Goal: Task Accomplishment & Management: Manage account settings

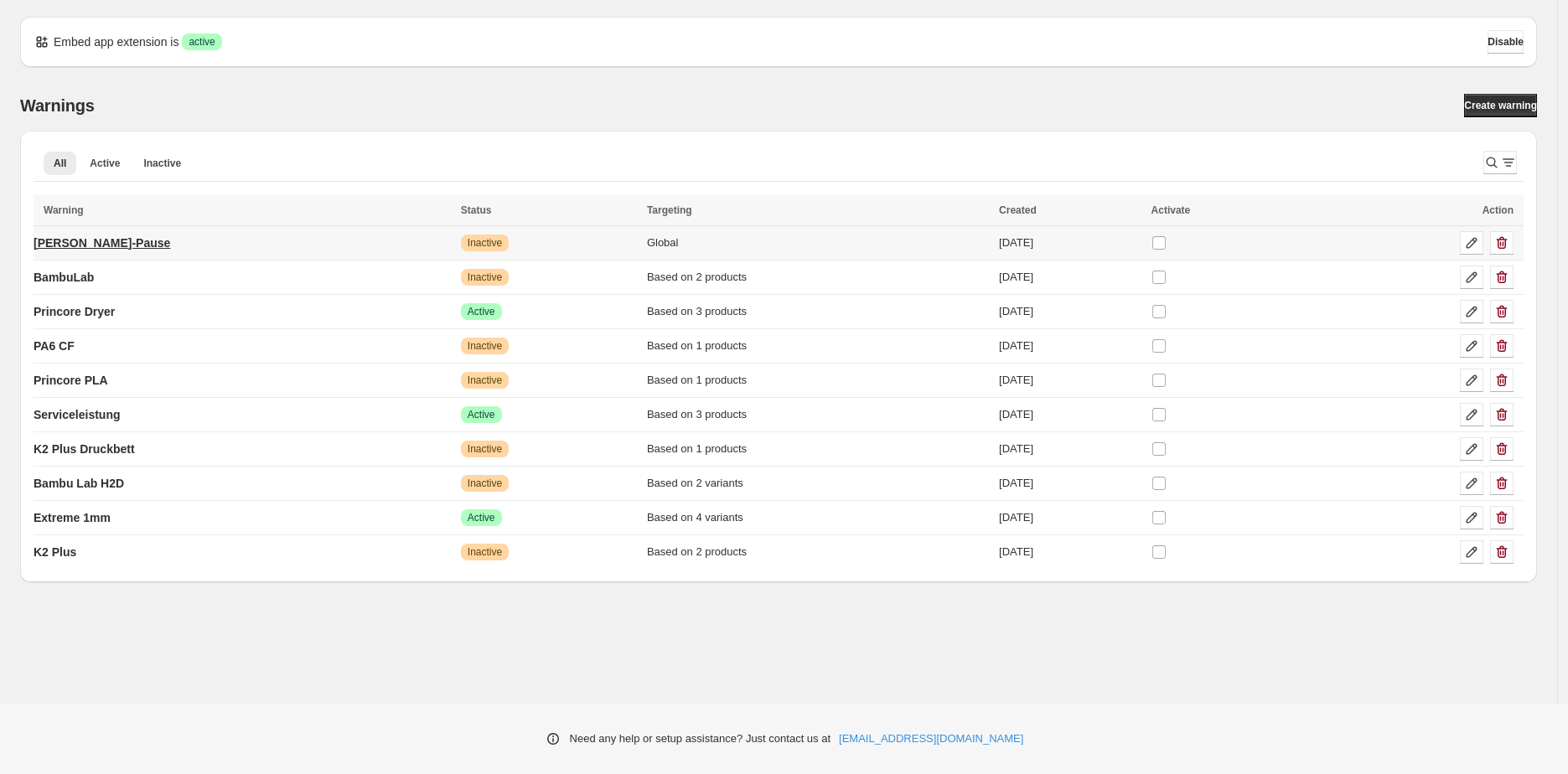
click at [48, 244] on p "Sommer-Pause" at bounding box center [101, 243] width 136 height 16
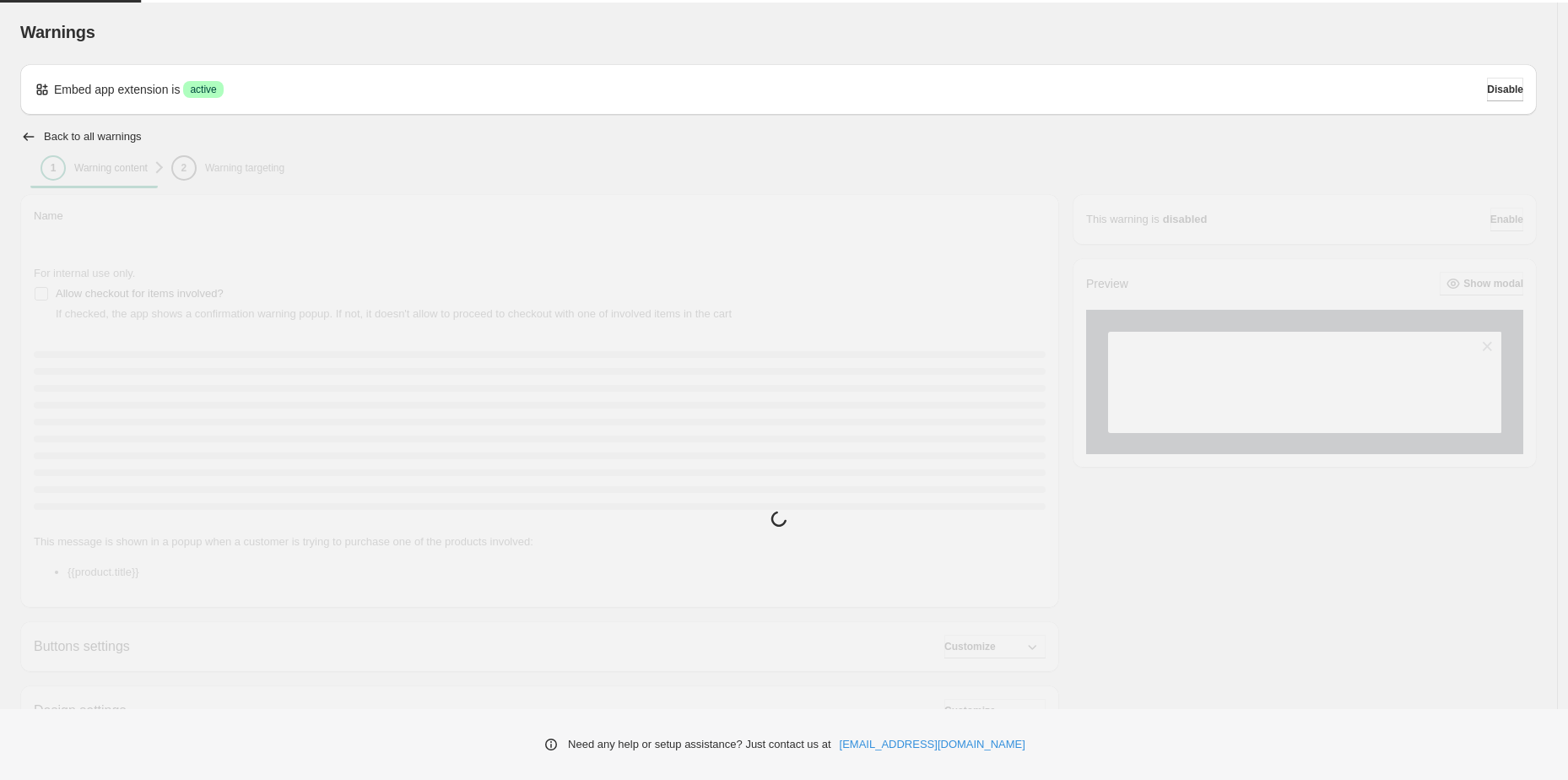
type input "**********"
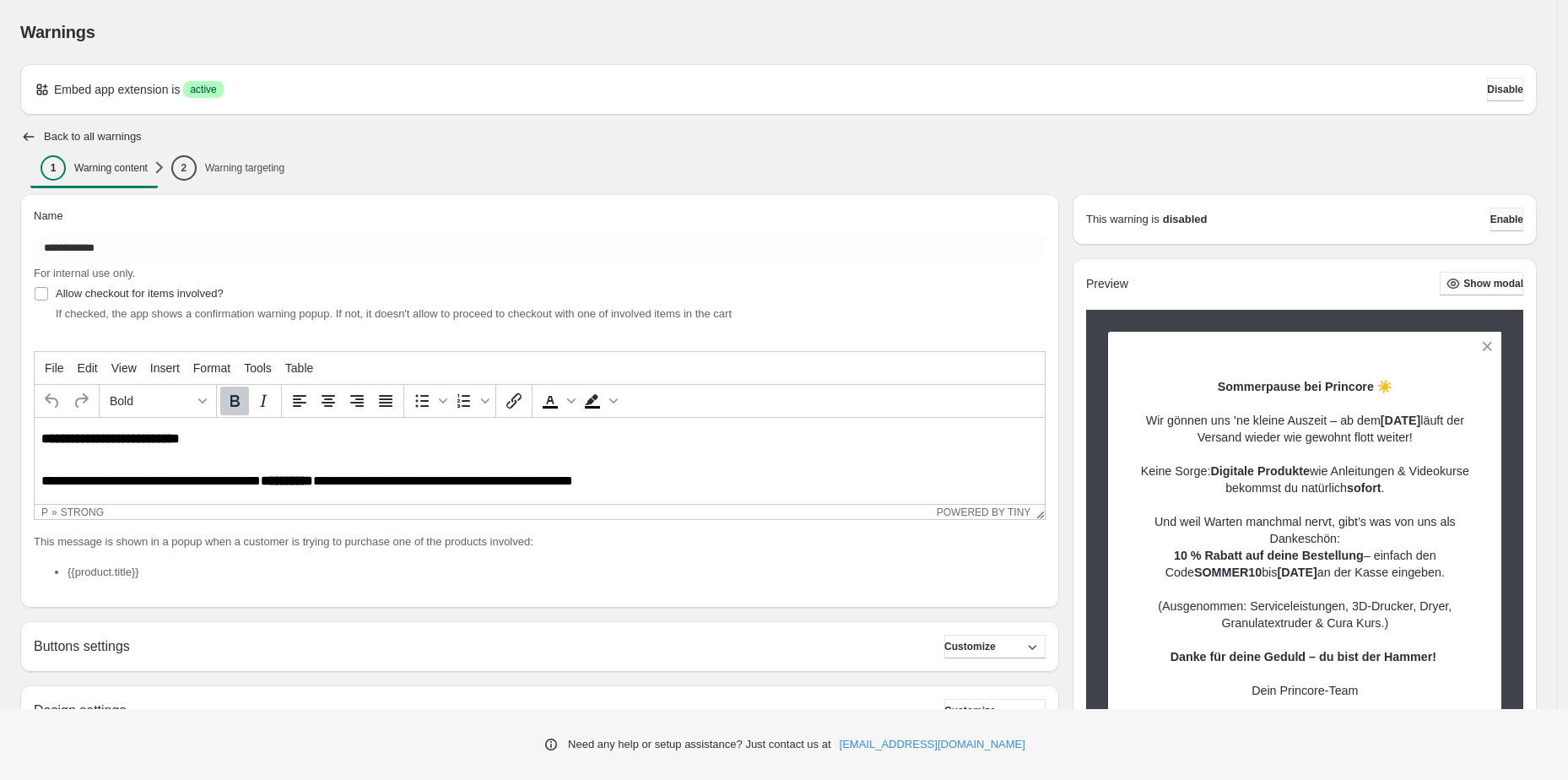
click at [1506, 211] on button "Enable" at bounding box center [1508, 219] width 33 height 23
click at [1506, 224] on span "Enable" at bounding box center [1508, 220] width 33 height 14
click at [1207, 143] on div "Back to all warnings" at bounding box center [779, 136] width 1517 height 17
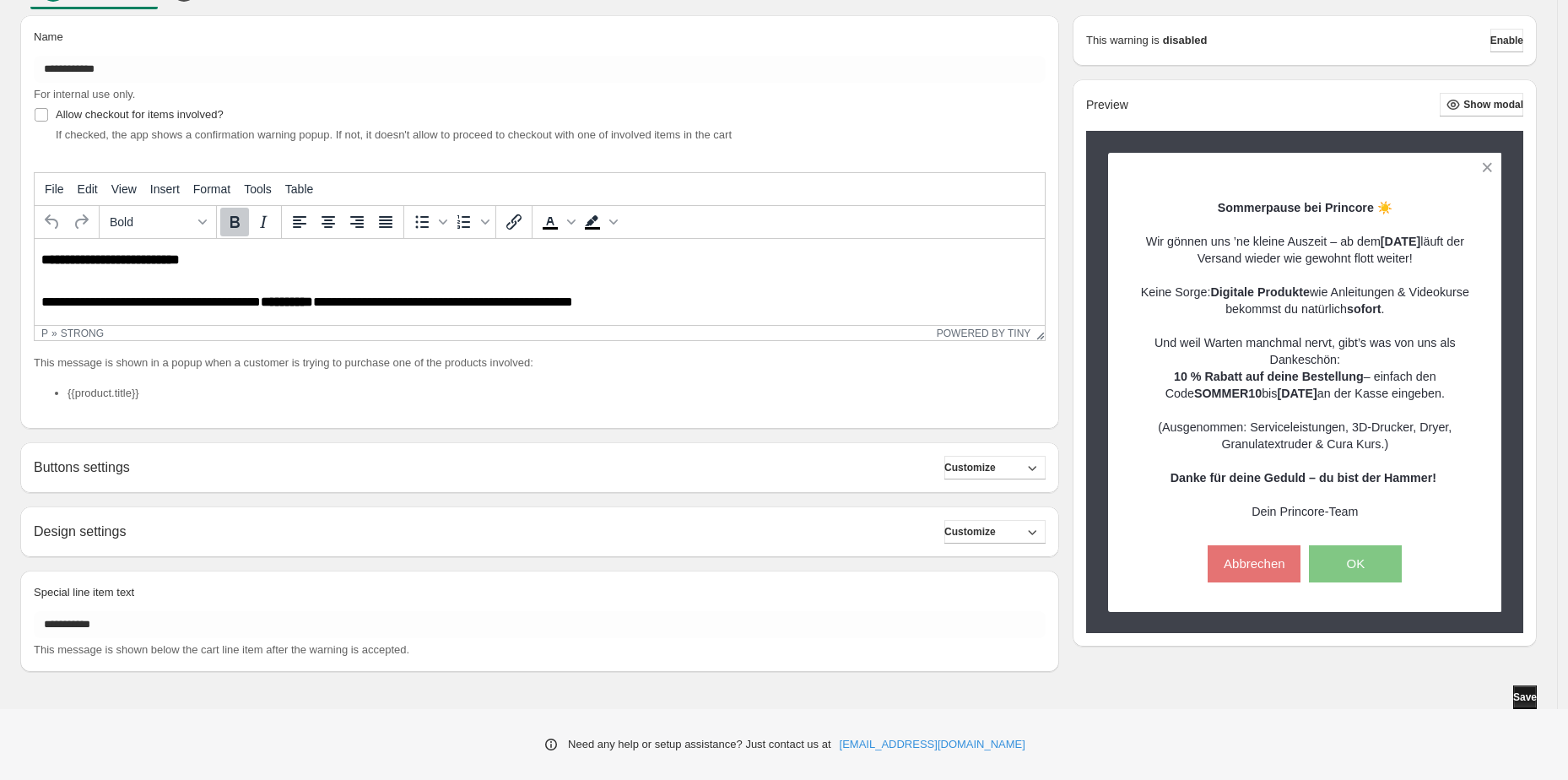
click at [1523, 691] on span "Save" at bounding box center [1525, 697] width 23 height 14
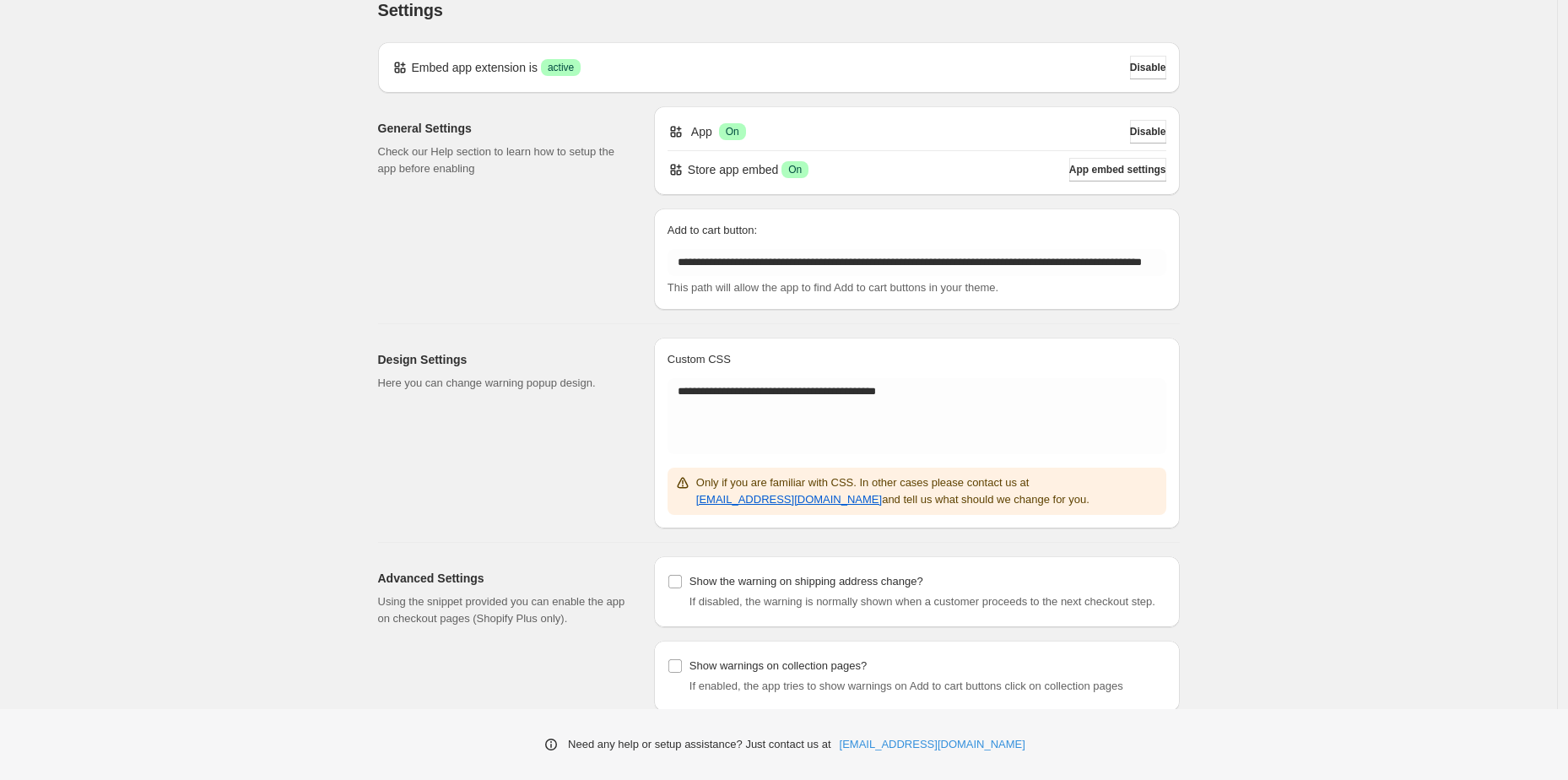
scroll to position [79, 0]
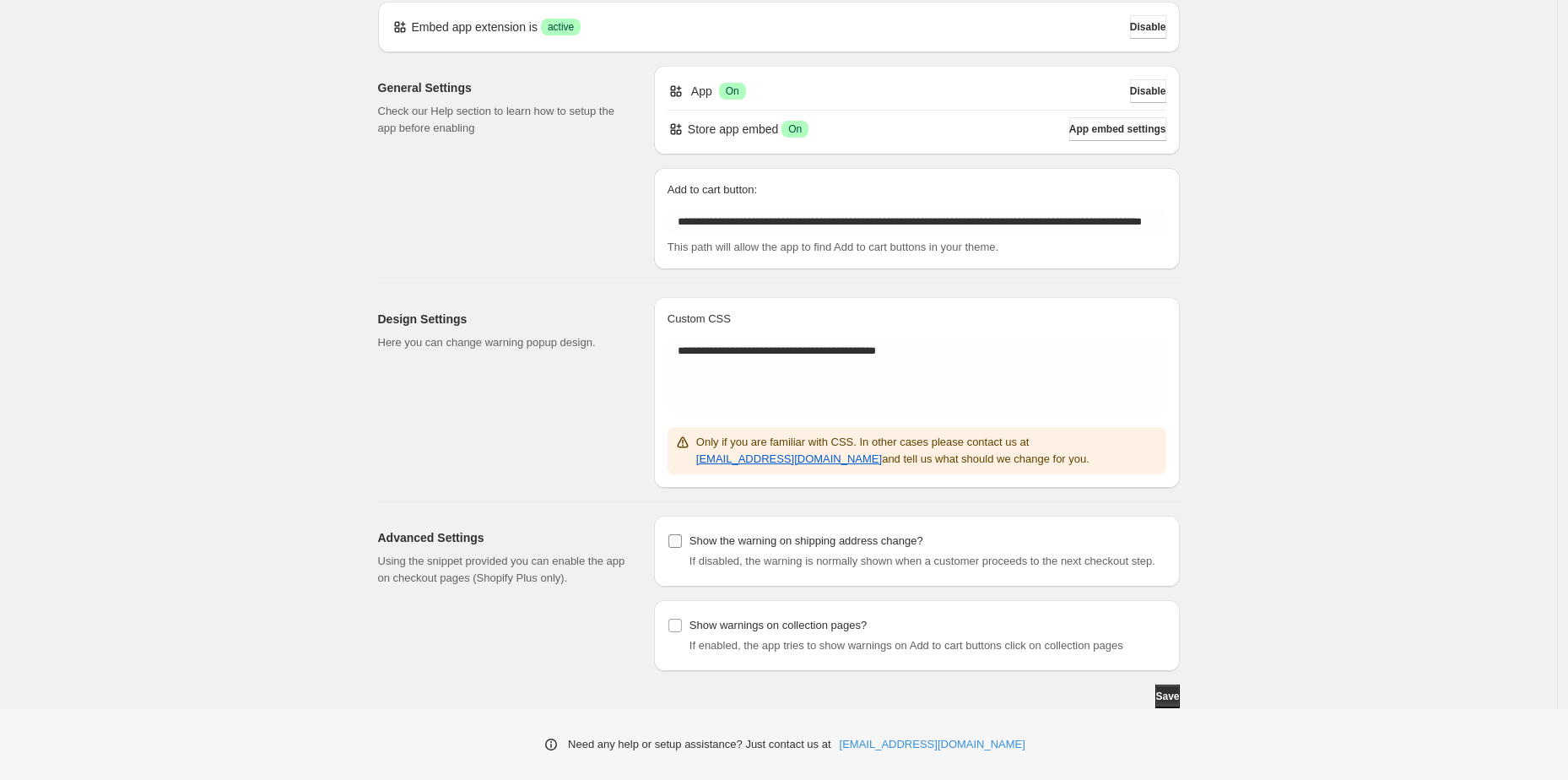
click at [784, 533] on p "Show the warning on shipping address change?" at bounding box center [807, 540] width 234 height 17
click at [775, 533] on p "Show the warning on shipping address change?" at bounding box center [807, 540] width 234 height 17
click at [1163, 701] on span "Save" at bounding box center [1167, 697] width 23 height 14
click at [1249, 579] on div "**********" at bounding box center [779, 323] width 1557 height 771
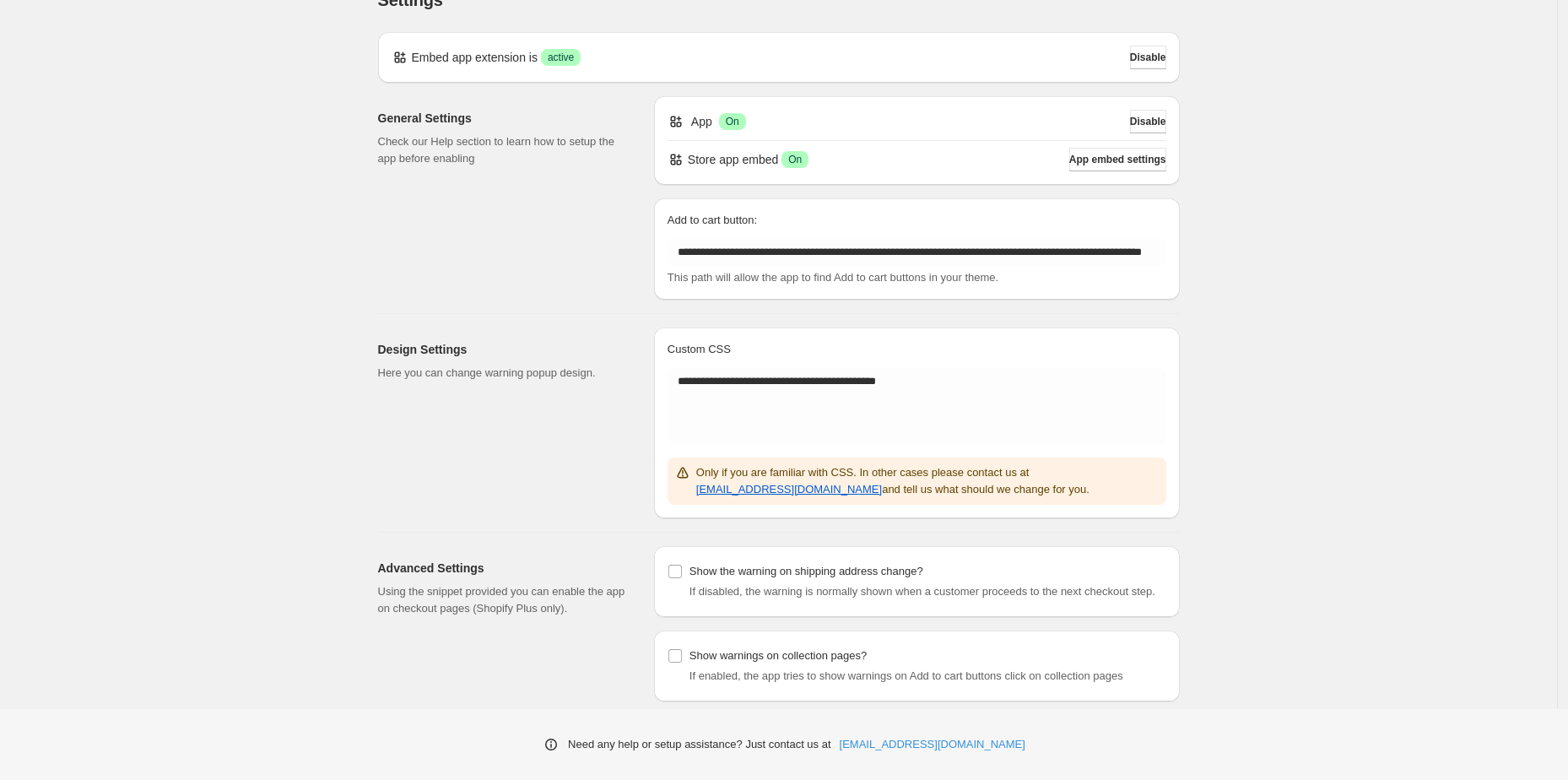
scroll to position [0, 0]
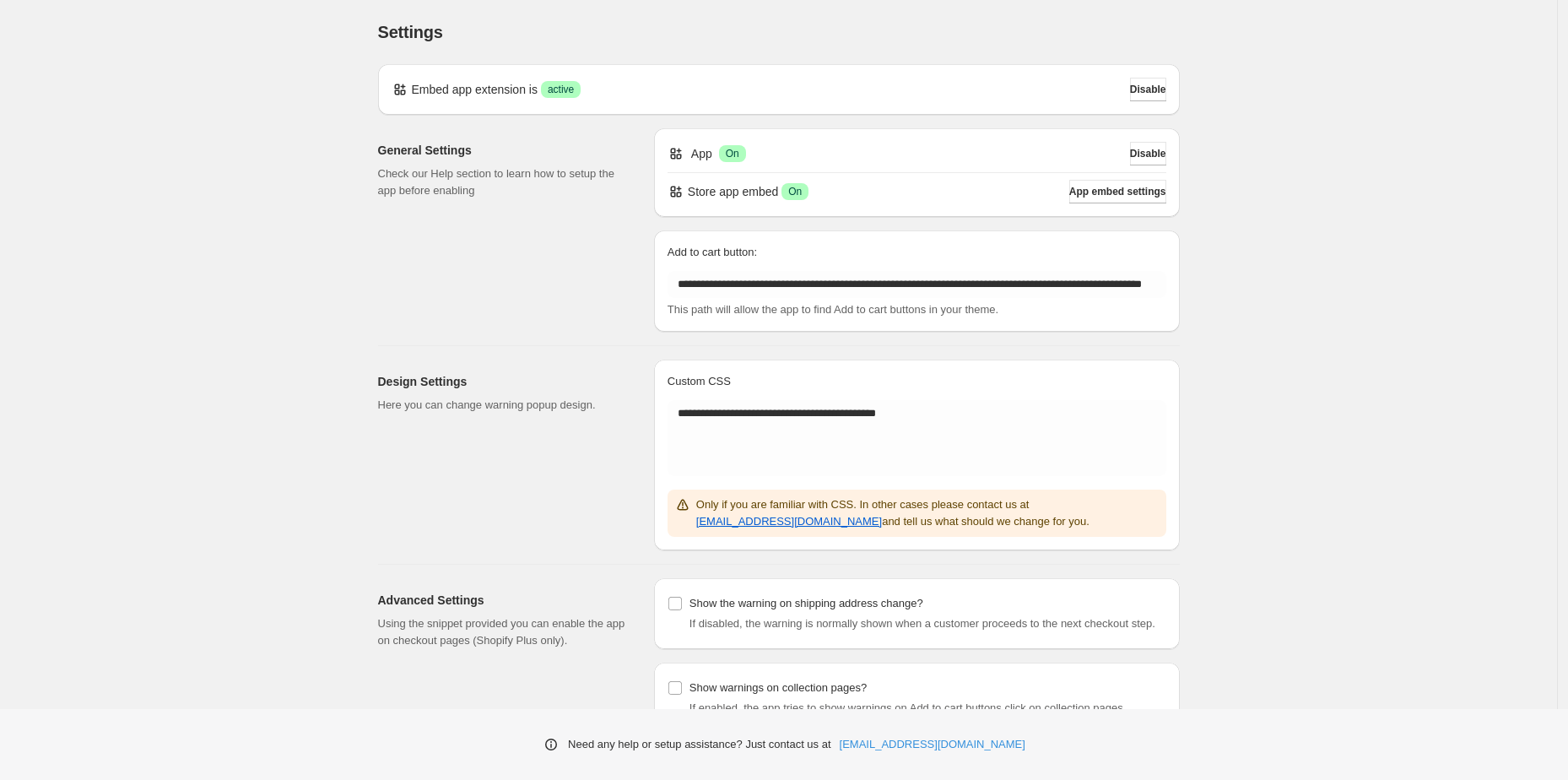
click at [414, 416] on div "Design Settings Here you can change warning popup design." at bounding box center [510, 455] width 263 height 191
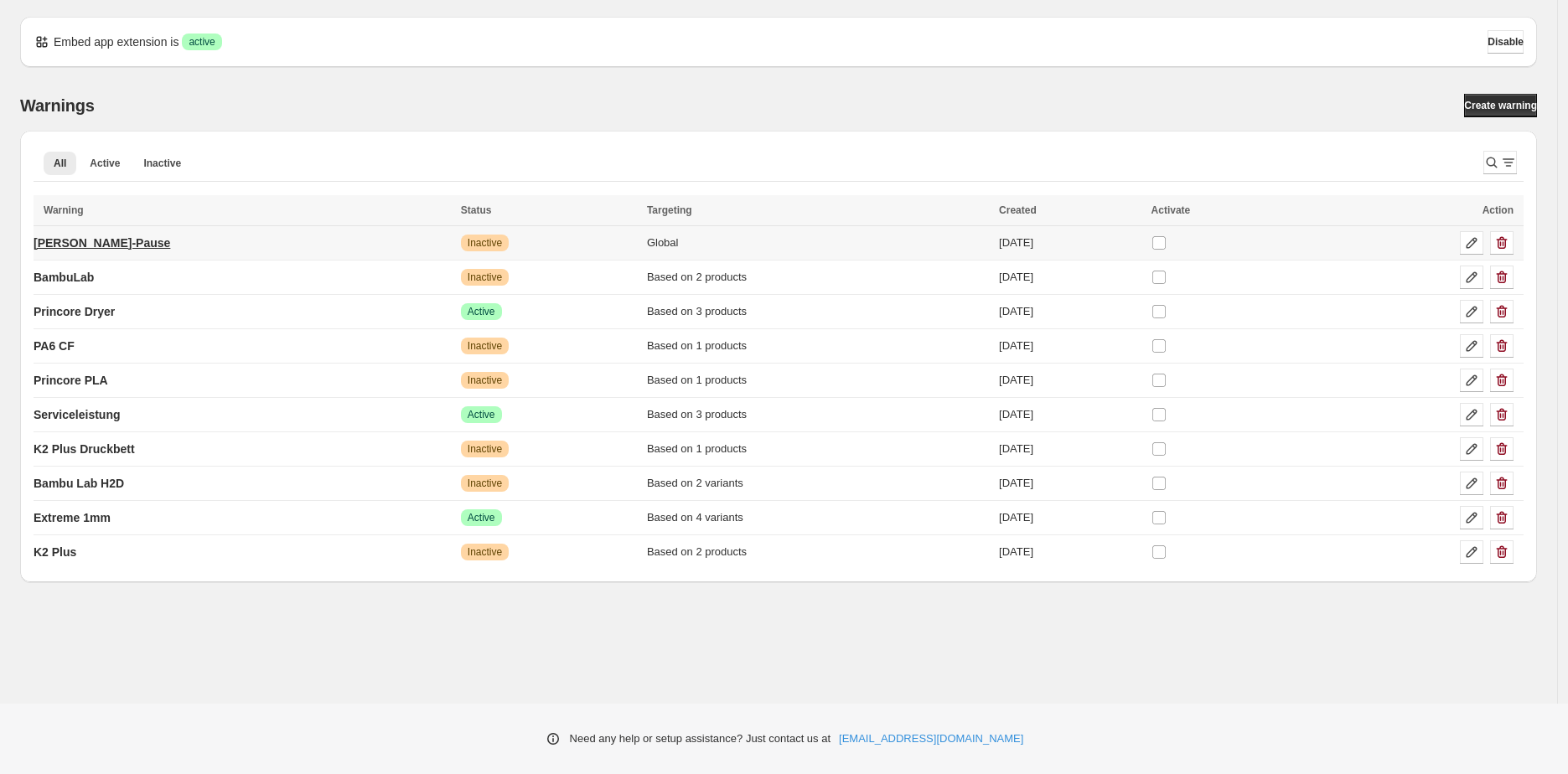
click at [110, 242] on p "[PERSON_NAME]-Pause" at bounding box center [101, 243] width 136 height 16
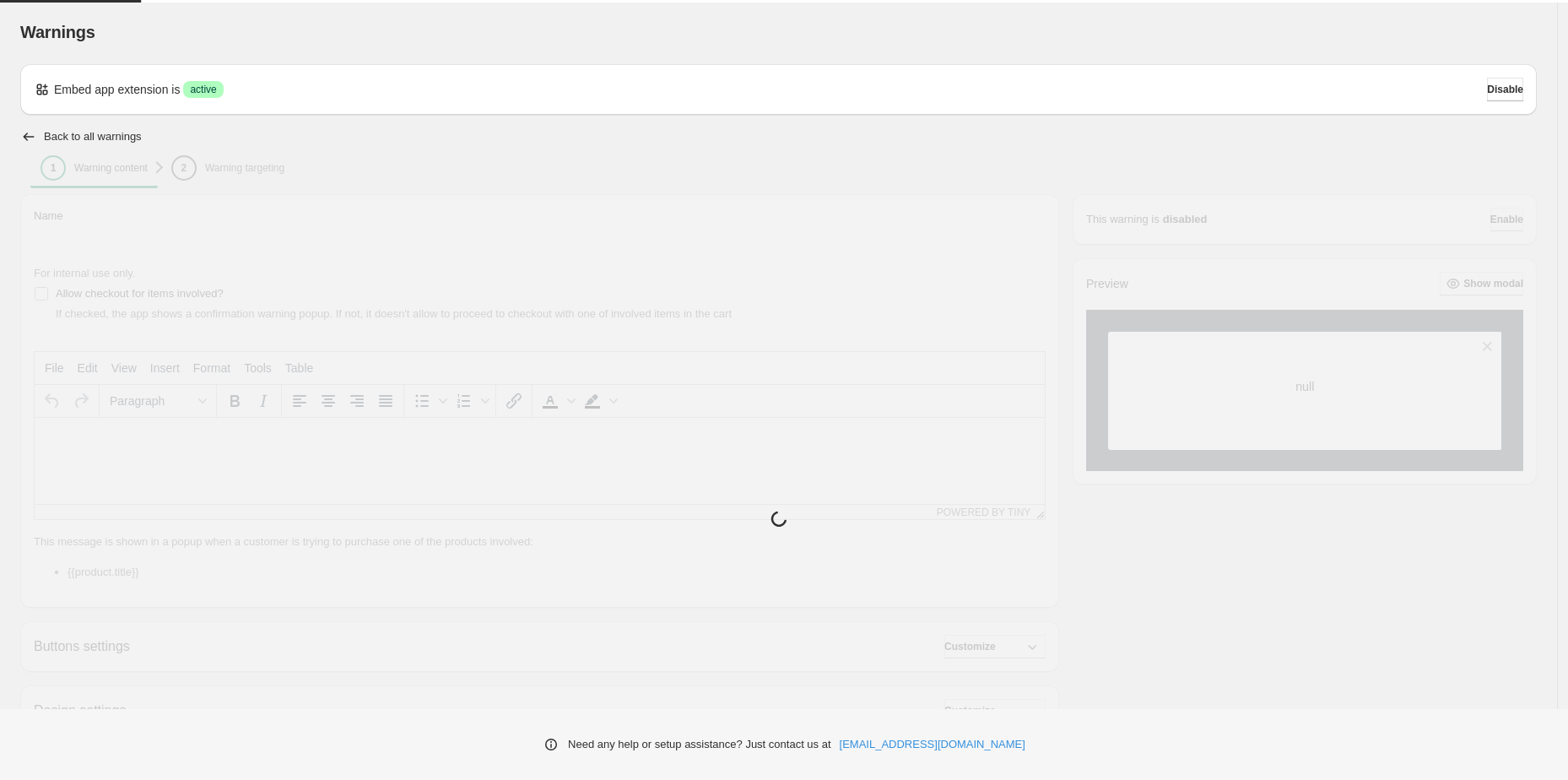
type input "**********"
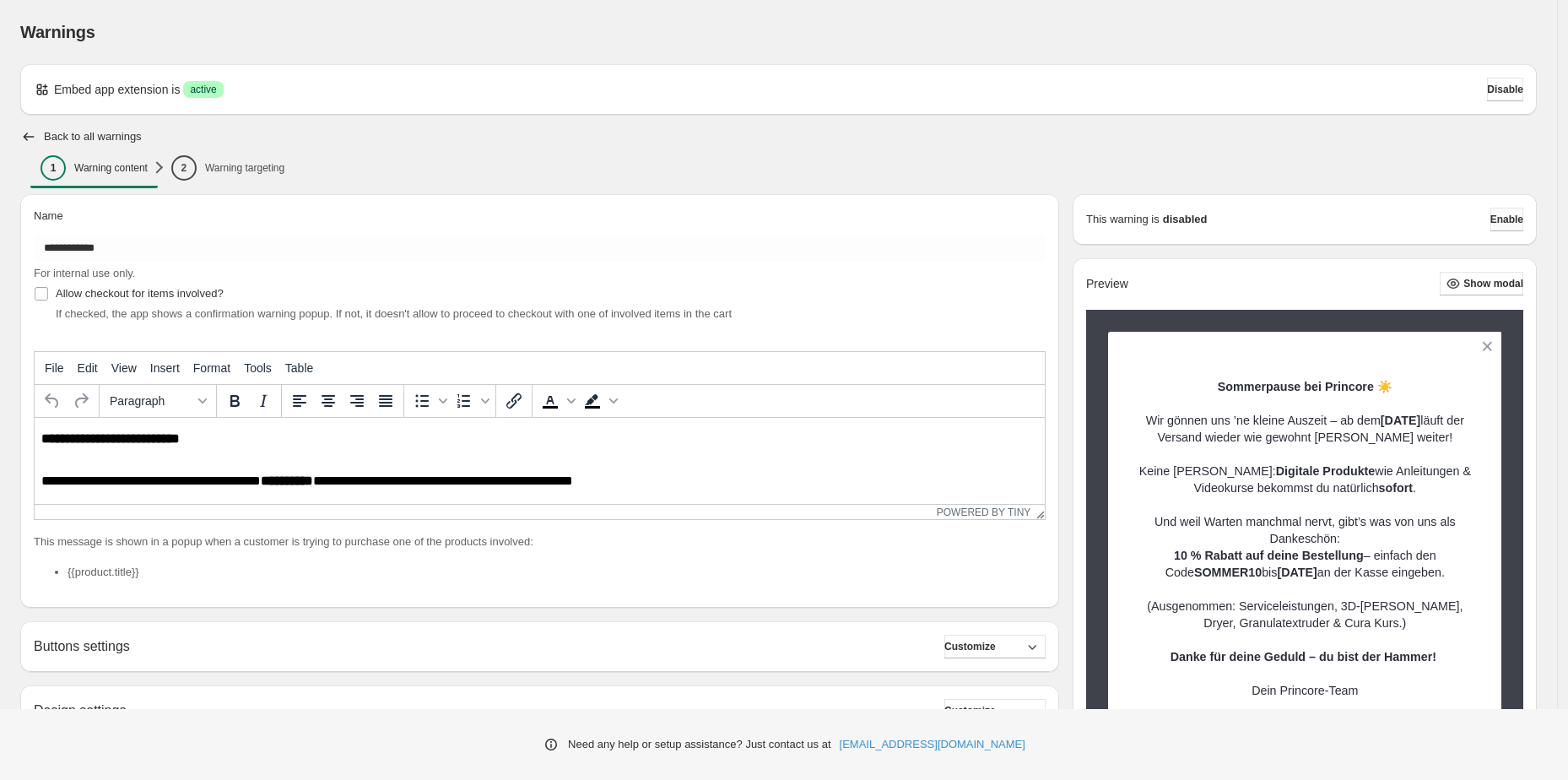
click at [1510, 229] on button "Enable" at bounding box center [1508, 219] width 33 height 23
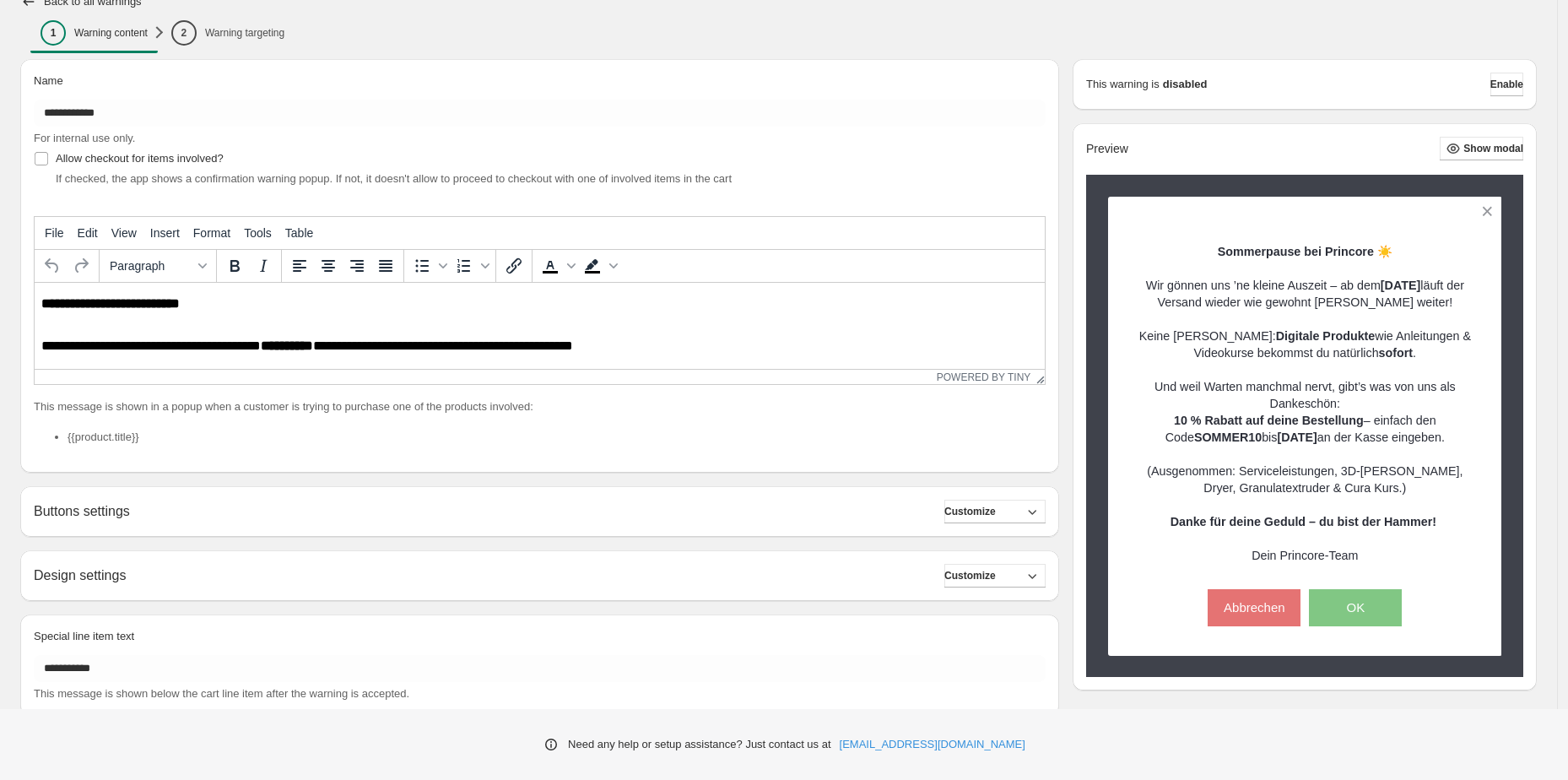
scroll to position [179, 0]
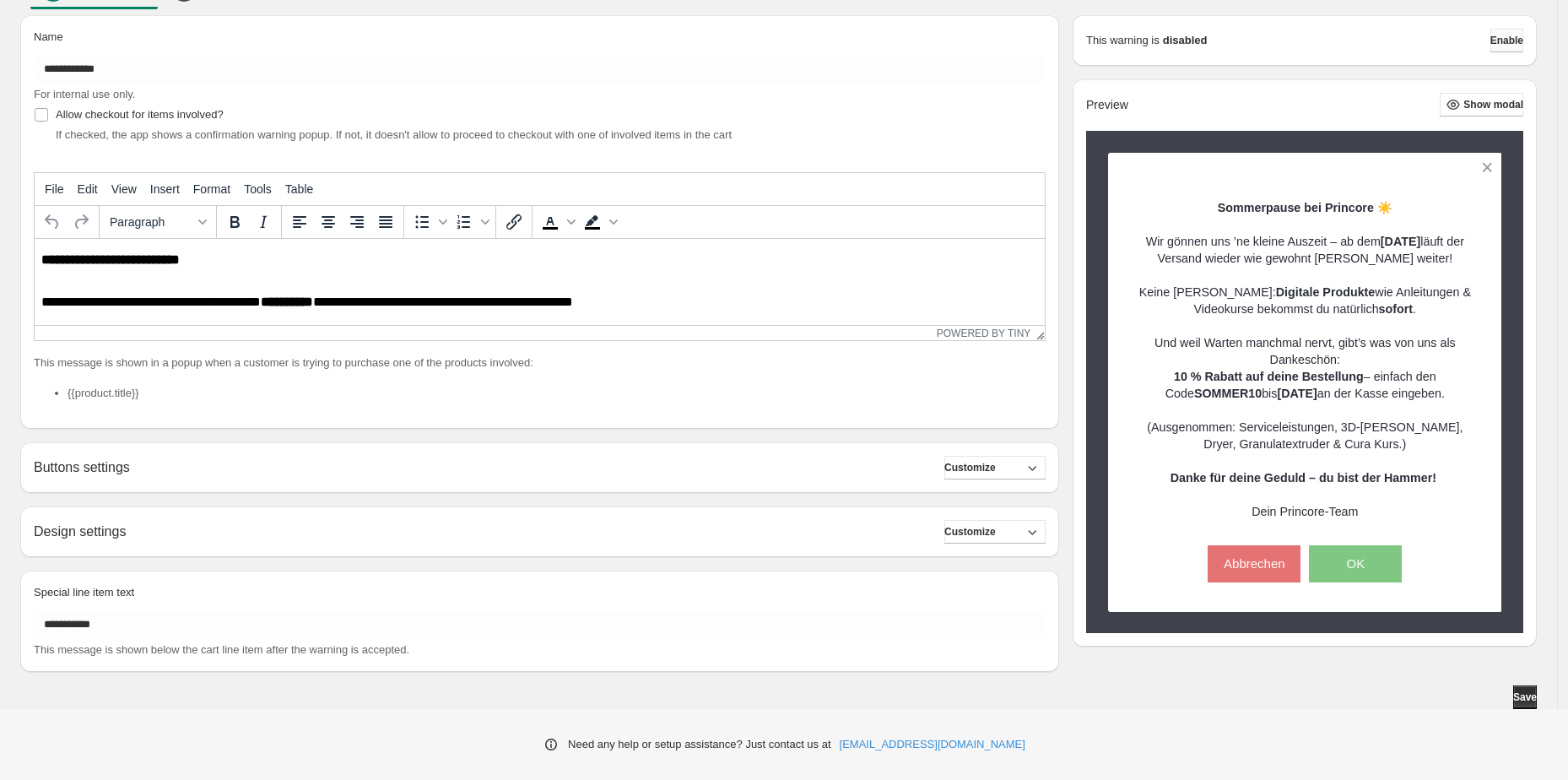
click at [1515, 30] on button "Enable" at bounding box center [1508, 40] width 33 height 23
click at [1491, 41] on button "Enable" at bounding box center [1508, 40] width 33 height 23
click at [1503, 41] on span "Enable" at bounding box center [1508, 41] width 33 height 14
click at [1534, 700] on span "Save" at bounding box center [1525, 697] width 23 height 14
click at [1505, 29] on button "Enable" at bounding box center [1508, 40] width 33 height 23
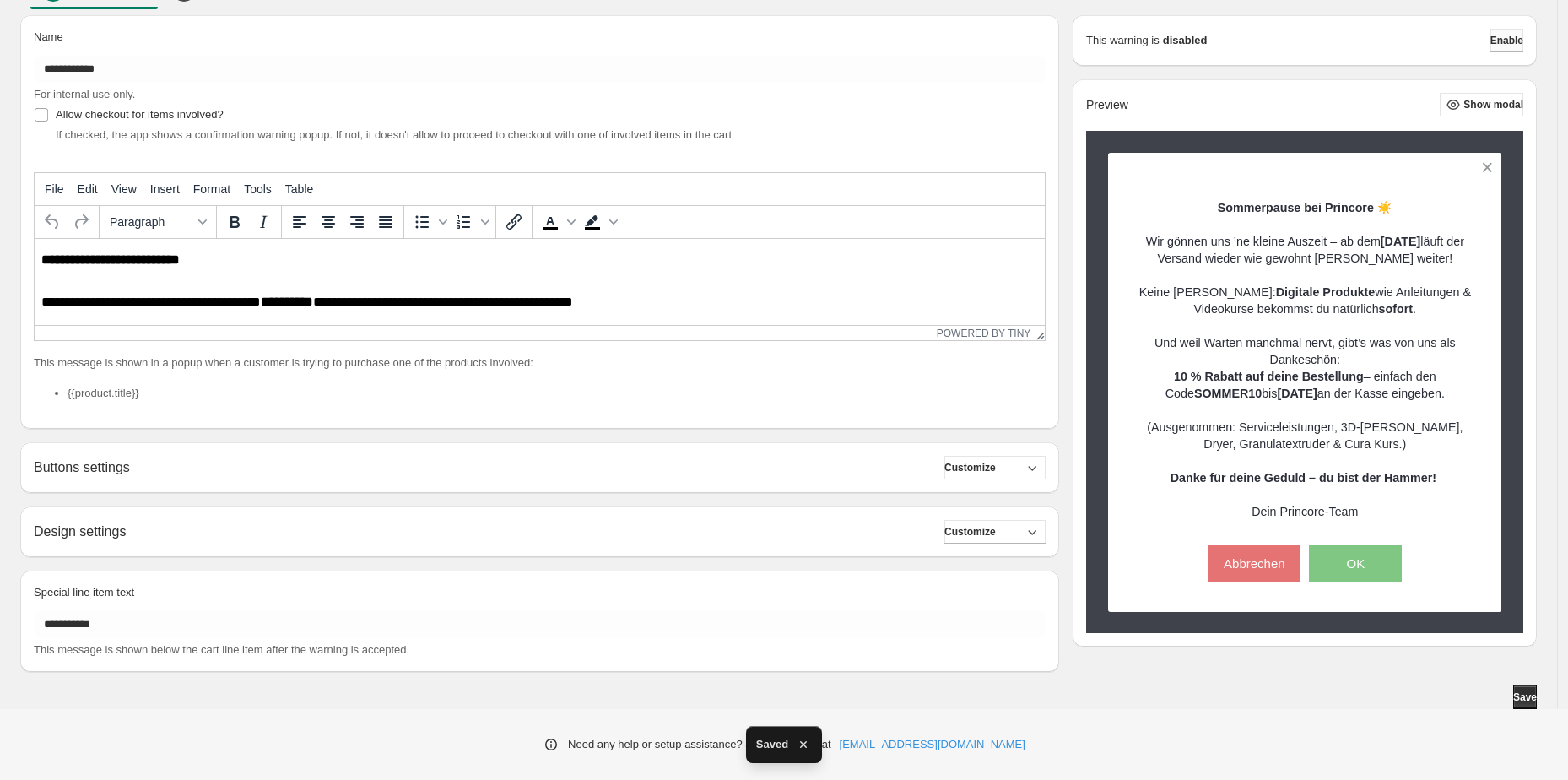
click at [1518, 43] on span "Enable" at bounding box center [1508, 41] width 33 height 14
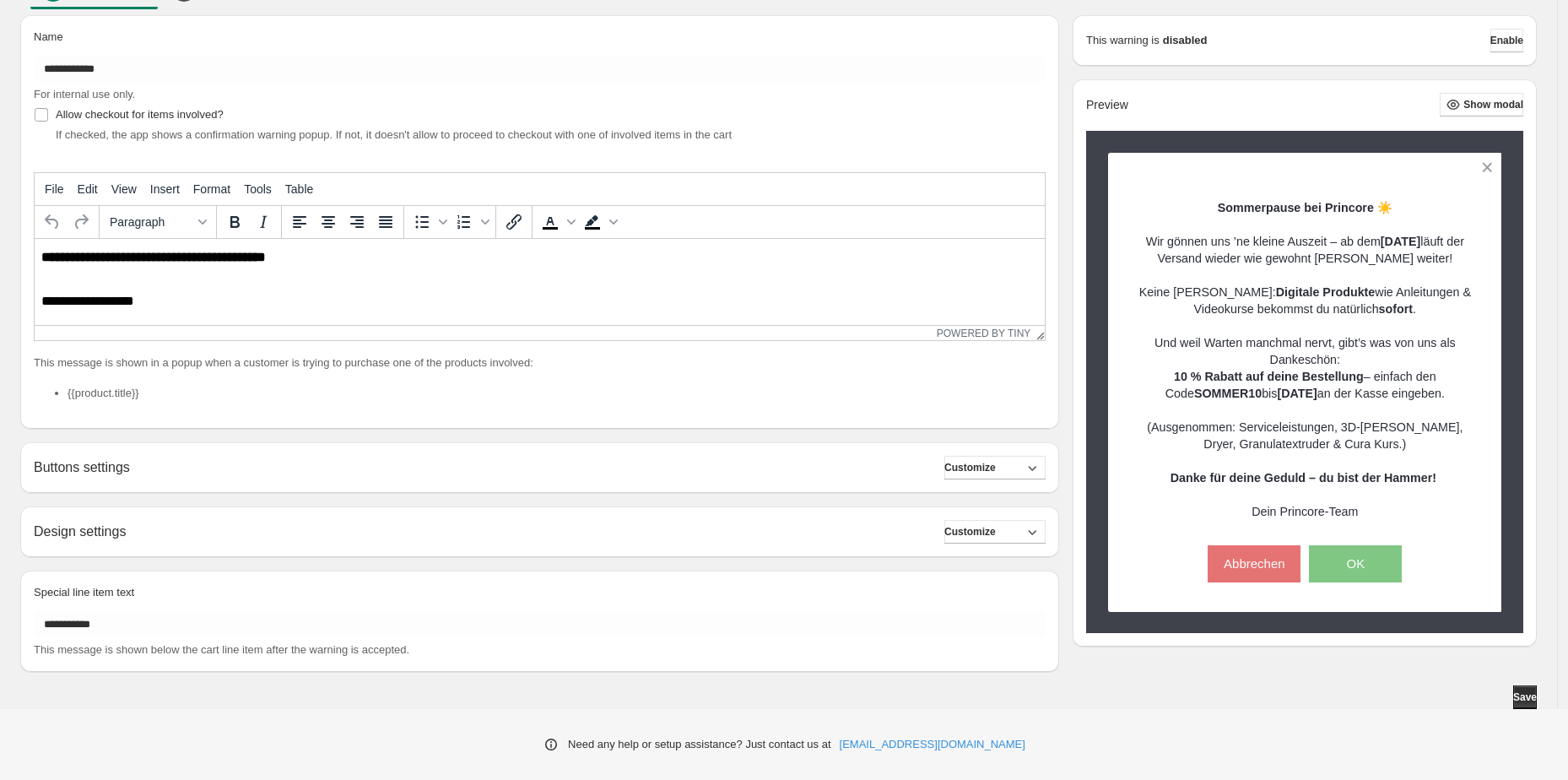
scroll to position [0, 0]
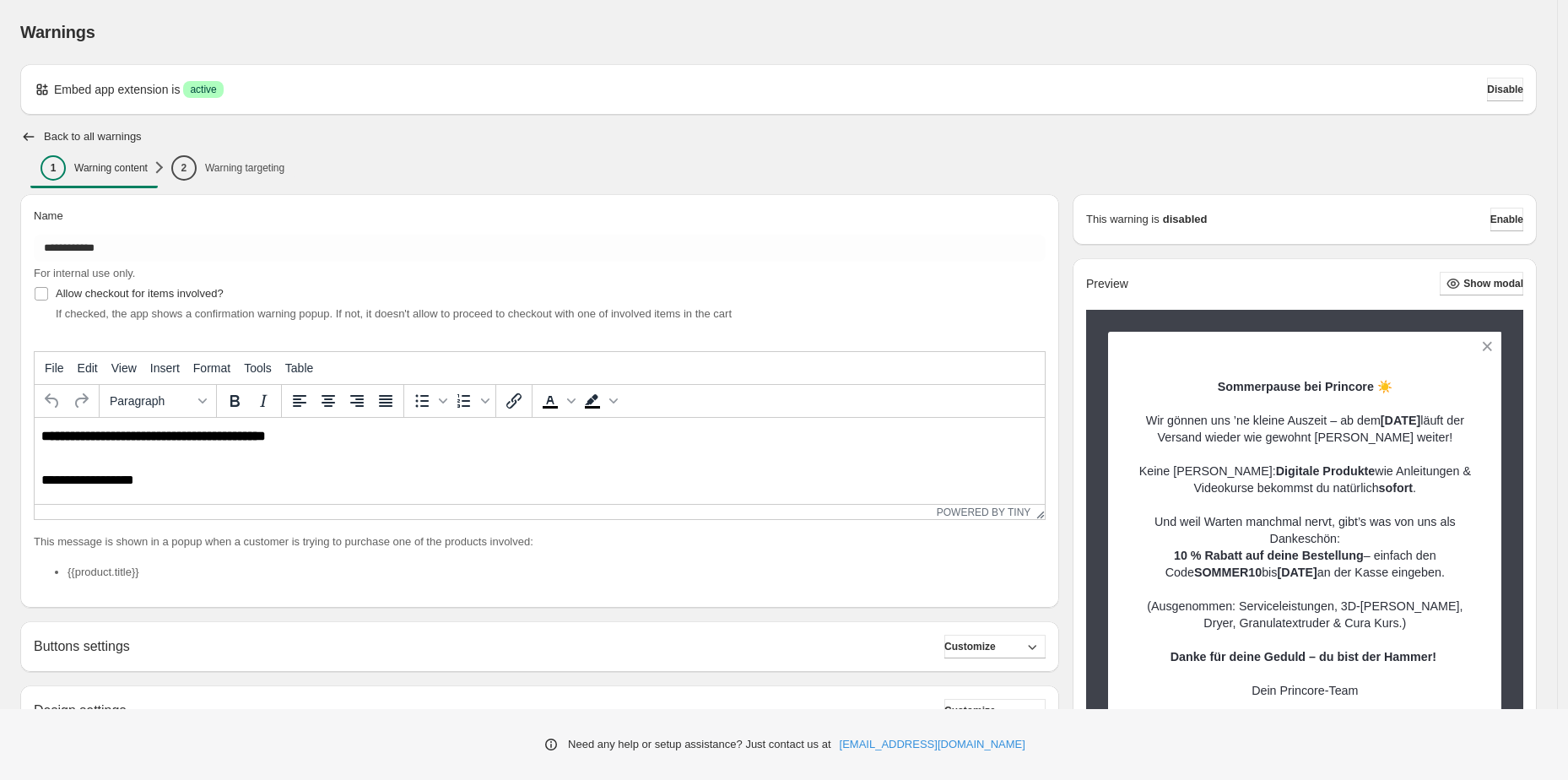
click at [1494, 94] on span "Disable" at bounding box center [1505, 90] width 36 height 14
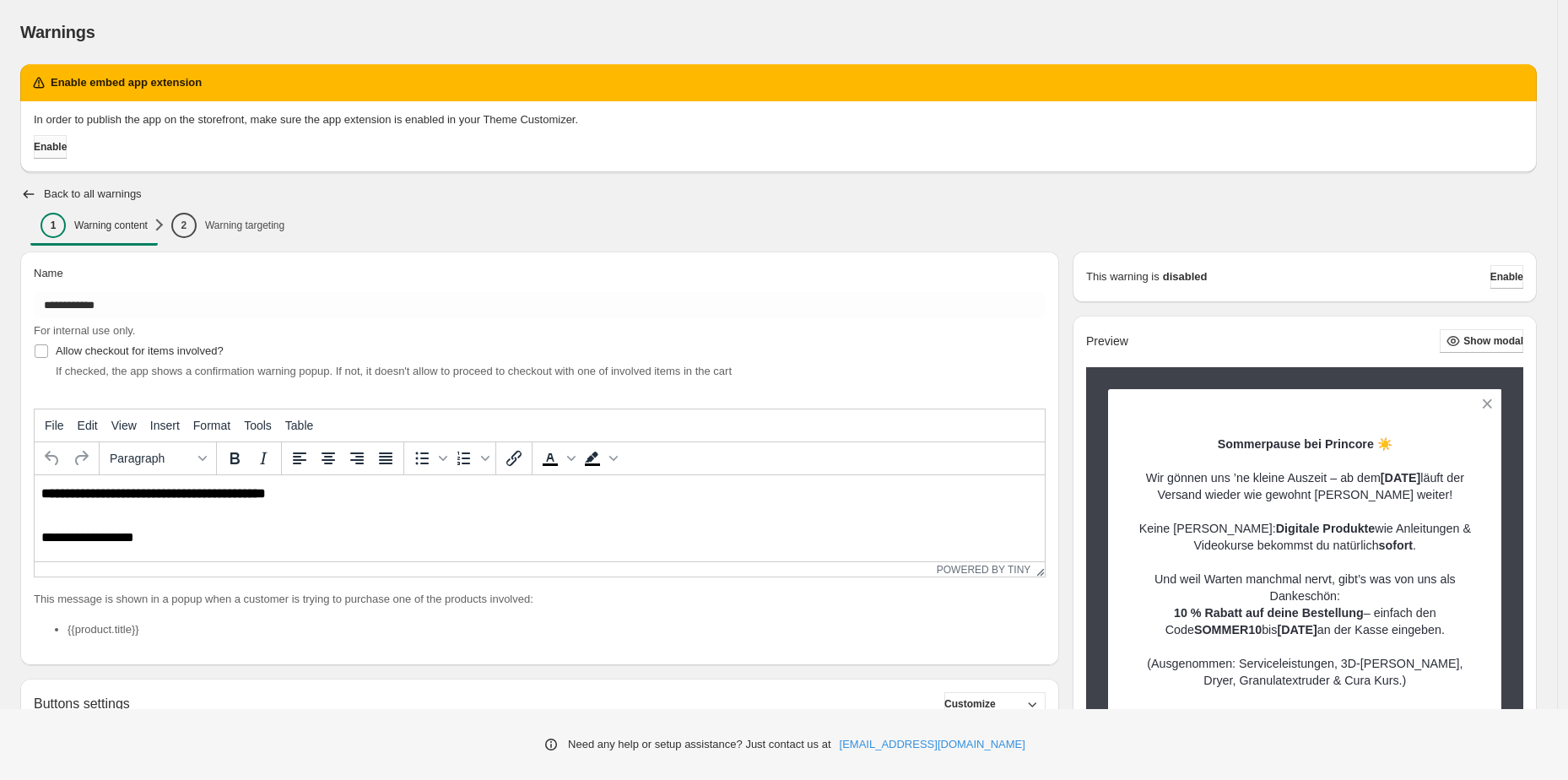
click at [66, 143] on span "Enable" at bounding box center [51, 147] width 33 height 14
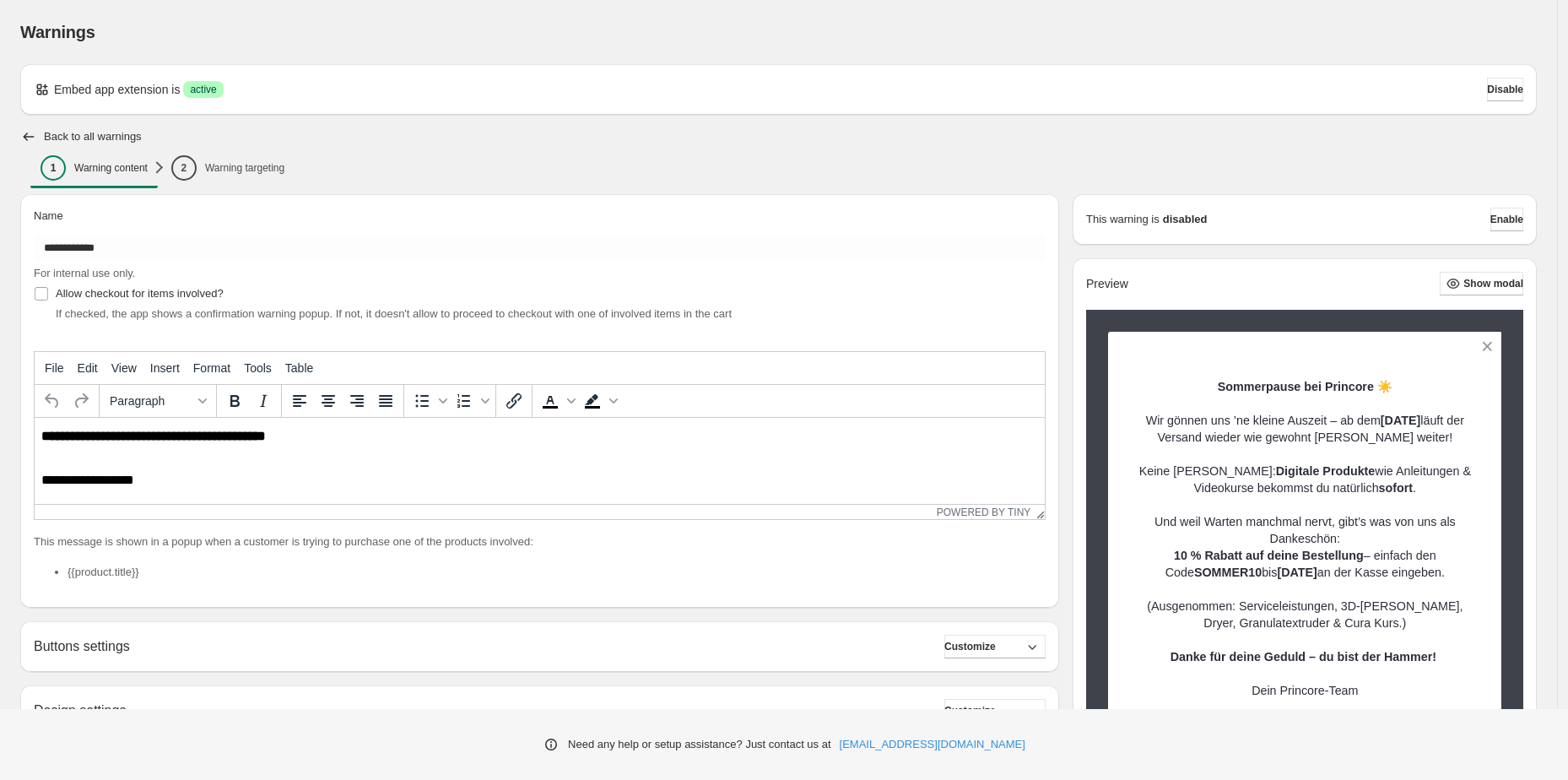
click at [654, 160] on ul "1 Warning content 2 Warning targeting More views" at bounding box center [779, 167] width 1504 height 23
click at [1519, 229] on button "Enable" at bounding box center [1508, 219] width 33 height 23
click at [1510, 225] on span "Enable" at bounding box center [1508, 220] width 33 height 14
click at [241, 150] on div "1 Warning content 2 Warning targeting More views 1 Warning content 2 Warning ta…" at bounding box center [779, 171] width 1517 height 46
click at [269, 162] on p "Warning targeting" at bounding box center [245, 168] width 80 height 14
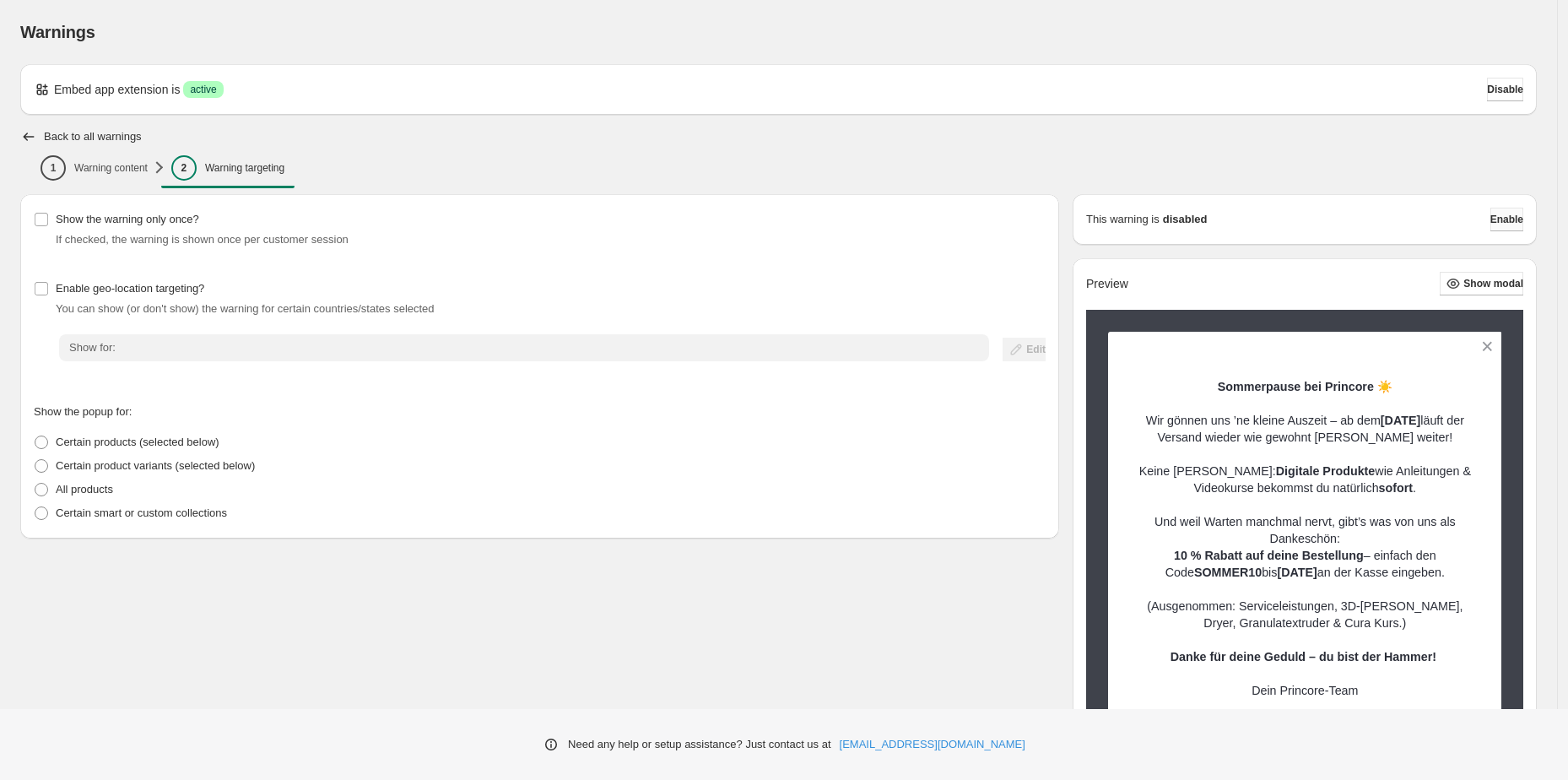
click at [1506, 220] on span "Enable" at bounding box center [1508, 220] width 33 height 14
click at [25, 130] on icon "button" at bounding box center [28, 136] width 17 height 17
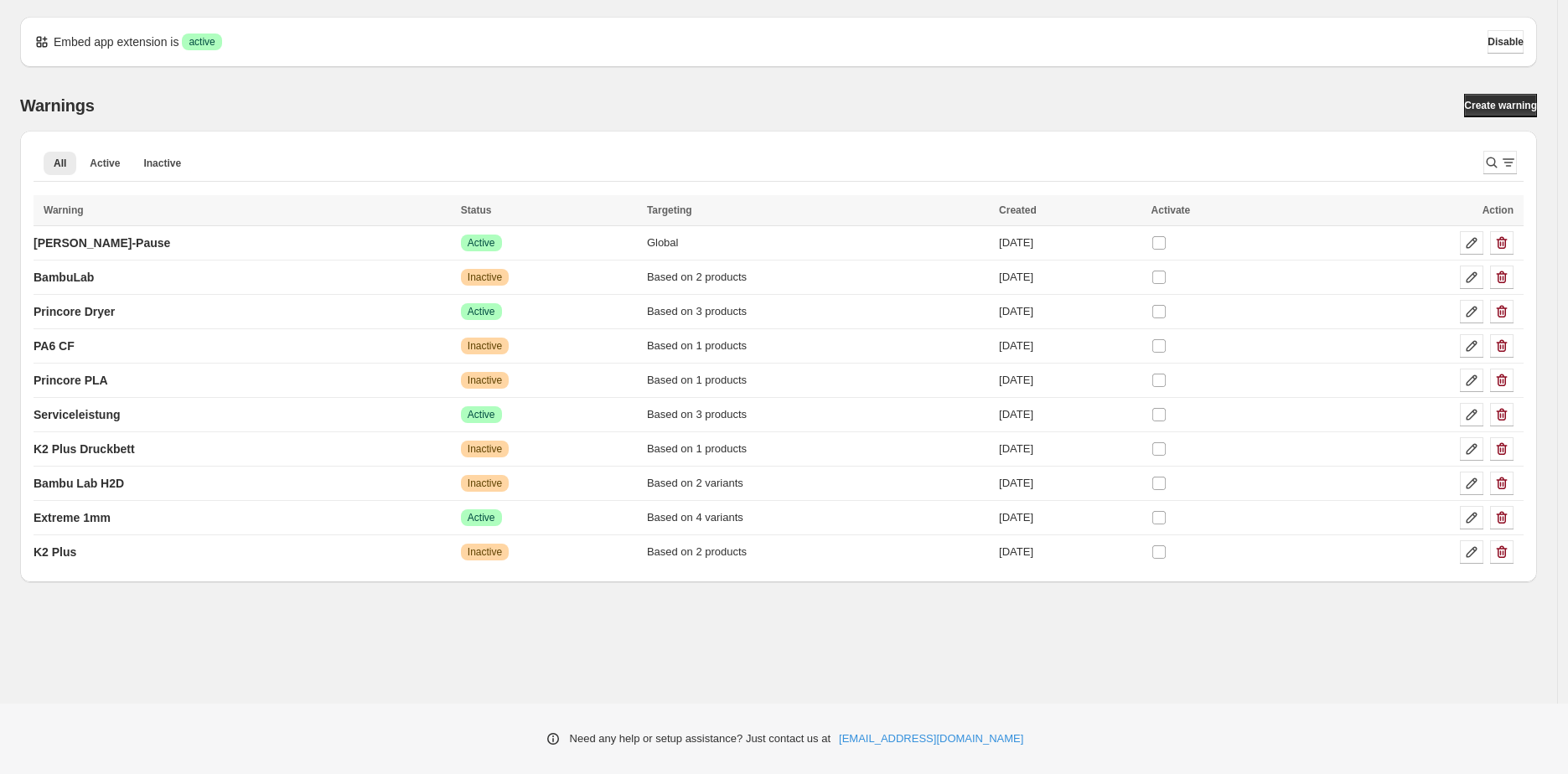
click at [280, 635] on div "Embed app extension is Success active Disable Warnings Create warning All Activ…" at bounding box center [778, 352] width 1556 height 703
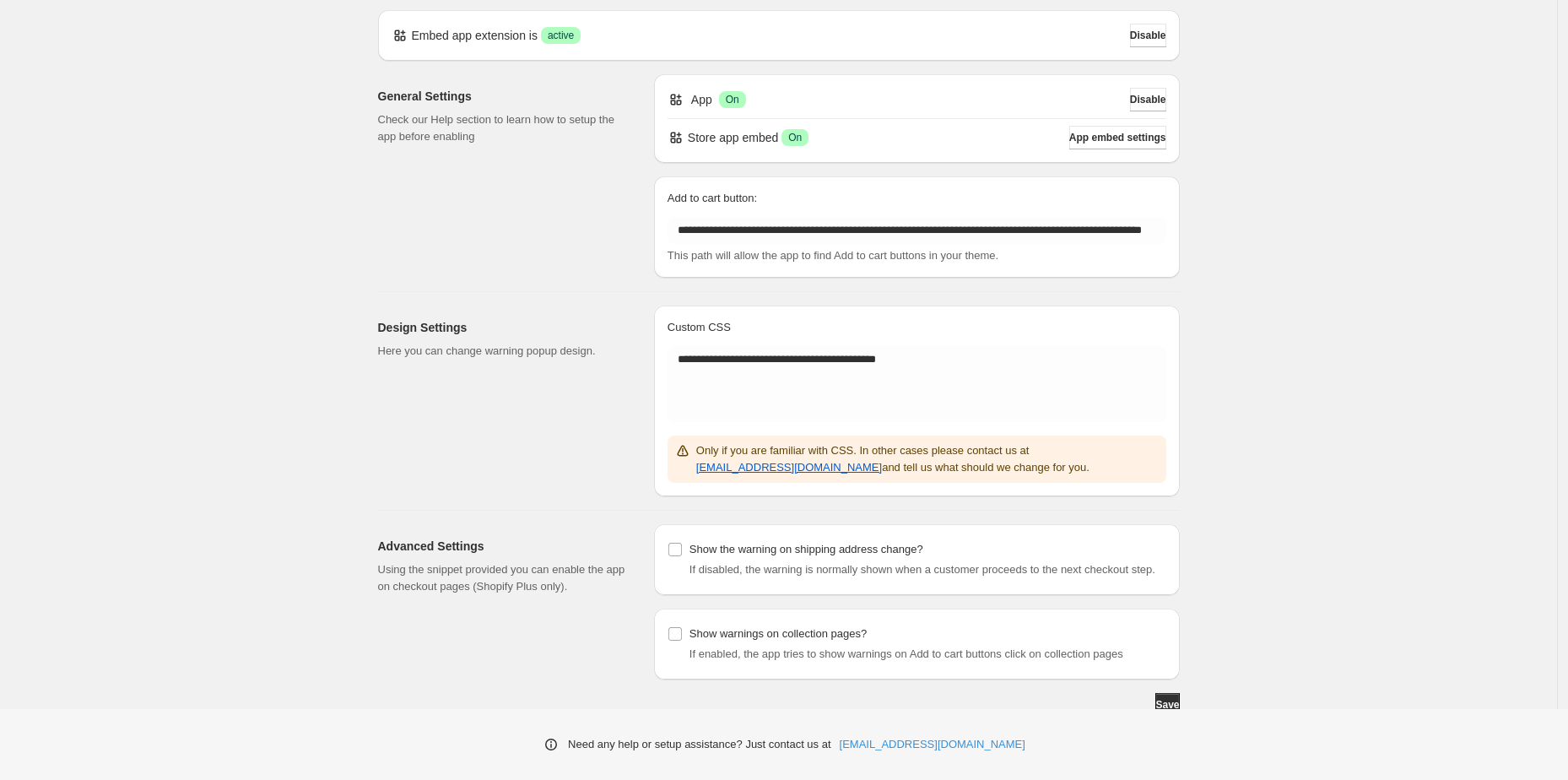
scroll to position [79, 0]
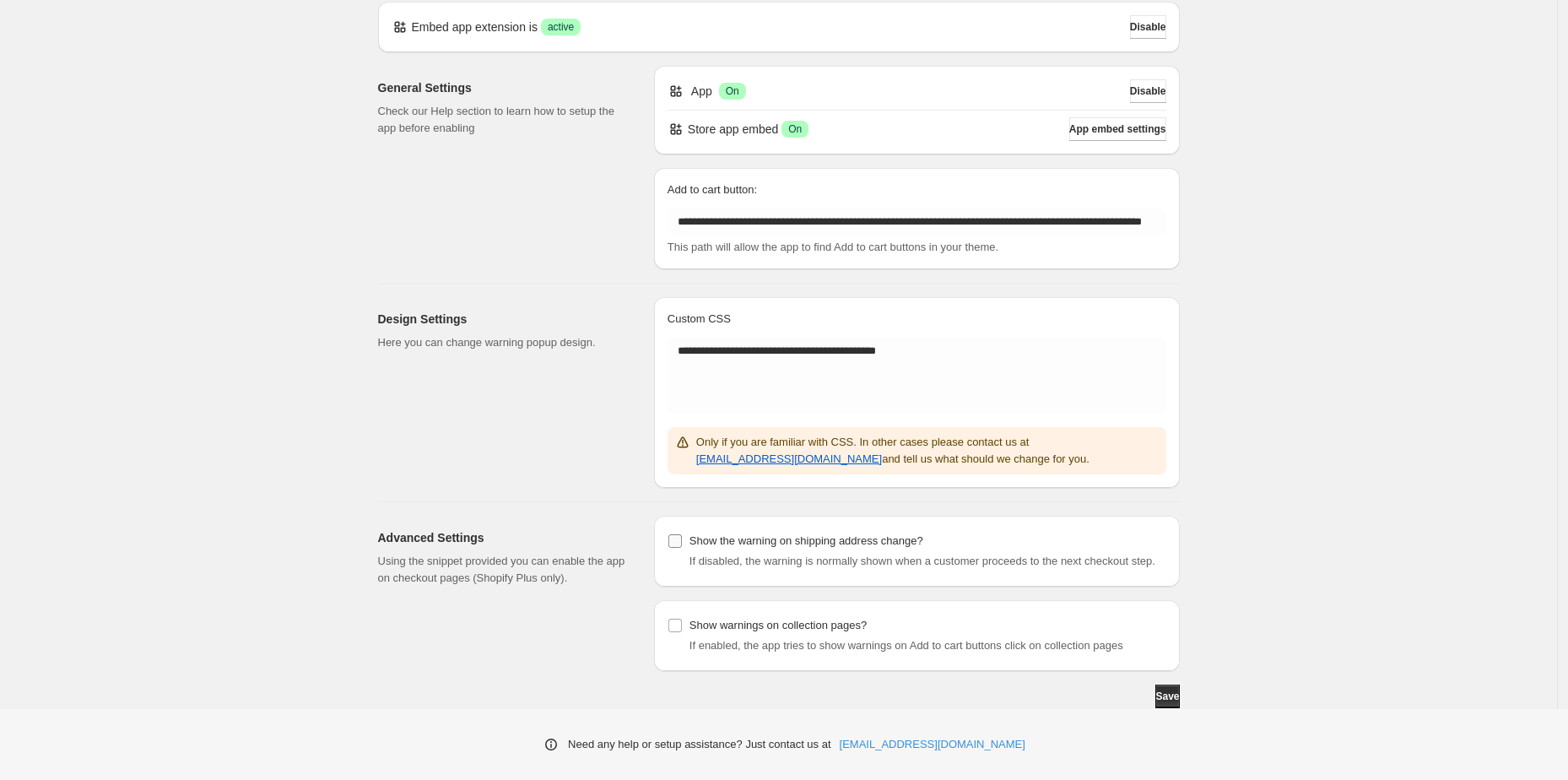
click at [920, 533] on p "Show the warning on shipping address change?" at bounding box center [807, 540] width 234 height 17
click at [1167, 703] on span "Save" at bounding box center [1167, 697] width 23 height 14
click at [780, 516] on div "Show the warning on shipping address change? If disabled, the warning is normal…" at bounding box center [917, 551] width 526 height 71
click at [788, 533] on p "Show the warning on shipping address change?" at bounding box center [807, 540] width 234 height 17
click at [1155, 693] on span "Save" at bounding box center [1167, 697] width 23 height 14
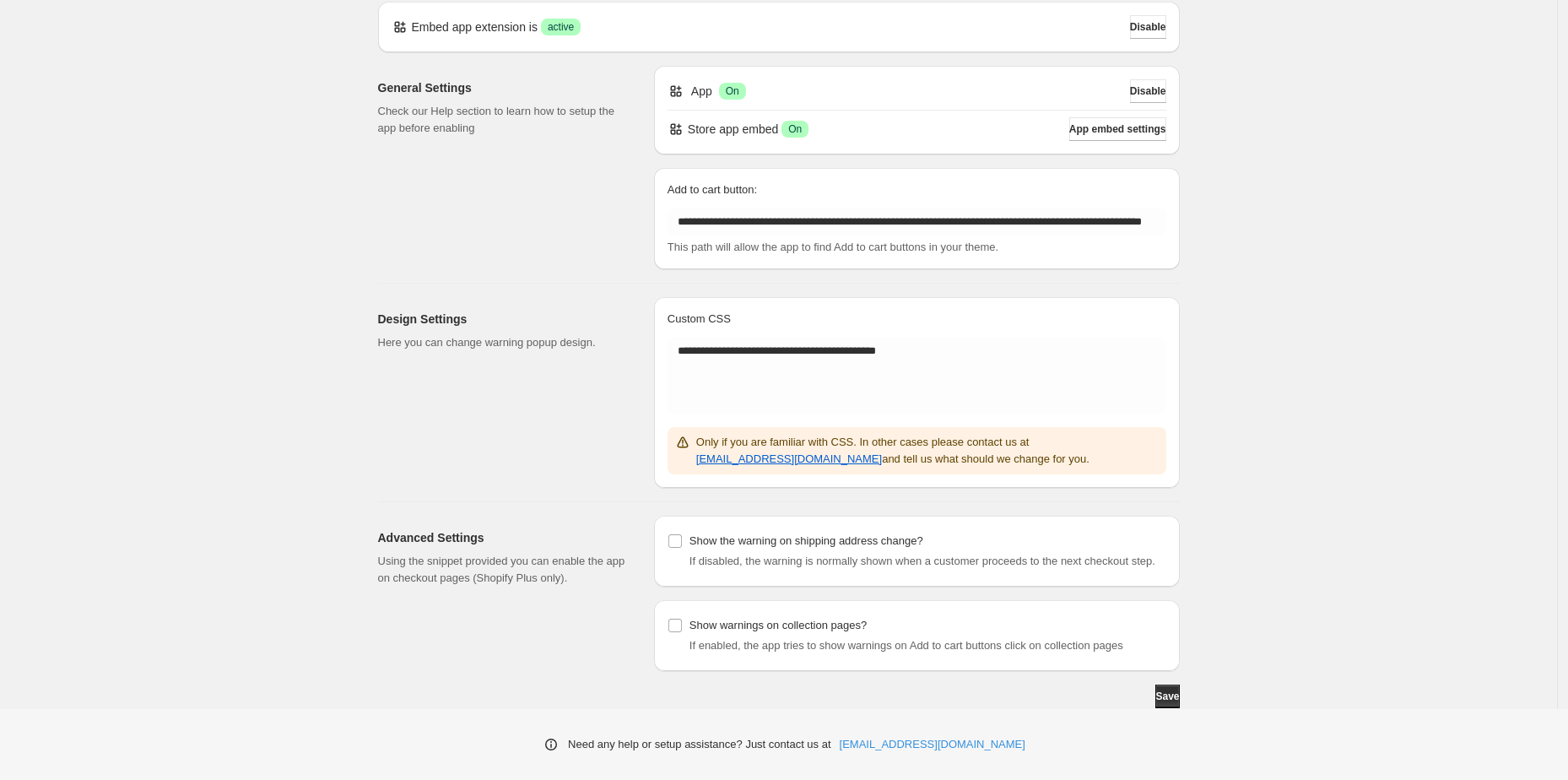
click at [352, 229] on div "**********" at bounding box center [779, 323] width 1557 height 771
